Goal: Register for event/course

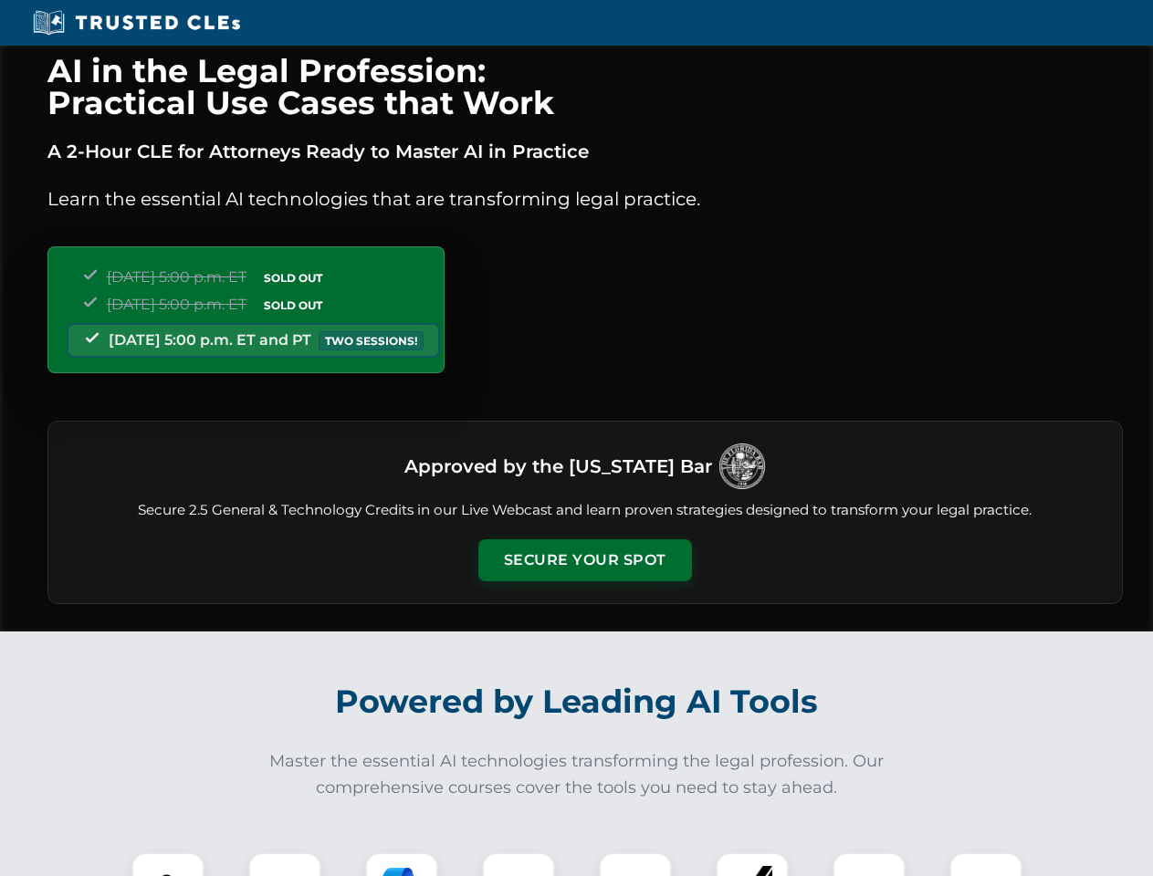
click at [584, 560] on button "Secure Your Spot" at bounding box center [585, 560] width 214 height 42
click at [168, 864] on img at bounding box center [167, 889] width 53 height 53
